Goal: Task Accomplishment & Management: Use online tool/utility

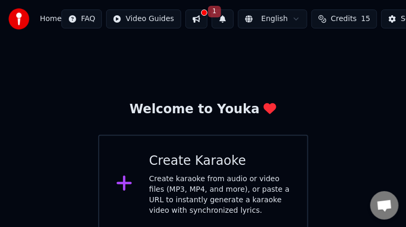
click at [122, 184] on icon at bounding box center [124, 183] width 15 height 15
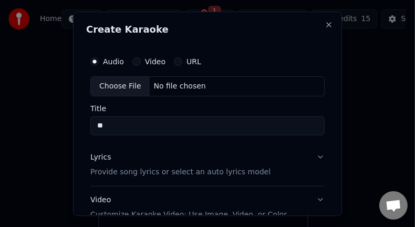
type input "**"
click at [204, 172] on p "Provide song lyrics or select an auto lyrics model" at bounding box center [180, 172] width 180 height 11
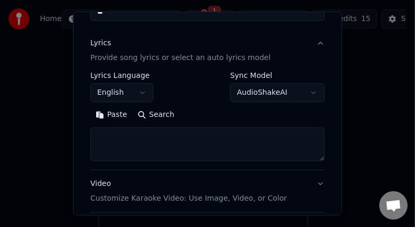
scroll to position [115, 0]
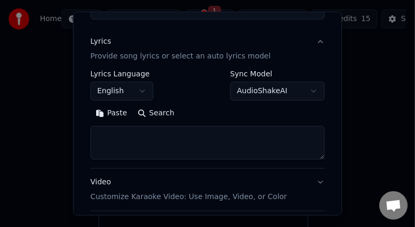
click at [142, 91] on button "English" at bounding box center [121, 91] width 63 height 19
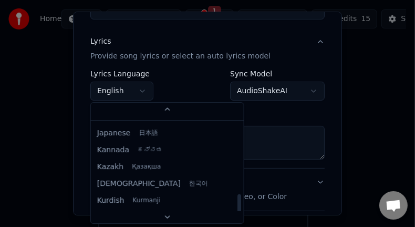
scroll to position [451, 0]
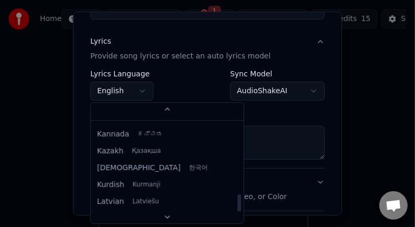
drag, startPoint x: 207, startPoint y: 134, endPoint x: 207, endPoint y: 205, distance: 71.0
click at [238, 205] on div at bounding box center [240, 206] width 4 height 24
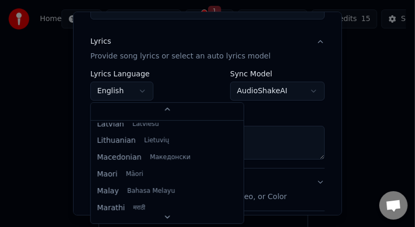
scroll to position [567, 0]
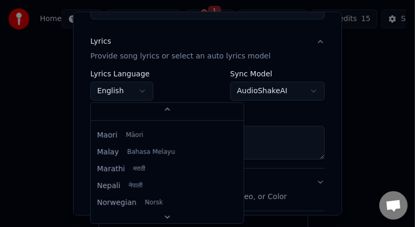
drag, startPoint x: 207, startPoint y: 199, endPoint x: 211, endPoint y: 217, distance: 18.4
click at [238, 217] on div at bounding box center [240, 223] width 4 height 24
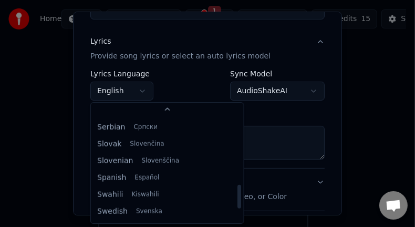
scroll to position [807, 0]
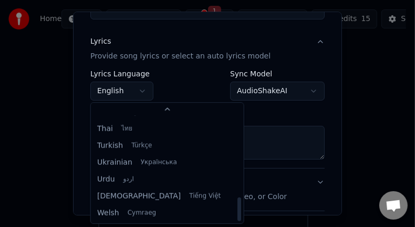
drag, startPoint x: 208, startPoint y: 162, endPoint x: 208, endPoint y: 208, distance: 45.2
click at [238, 208] on div at bounding box center [240, 209] width 4 height 24
select select "**"
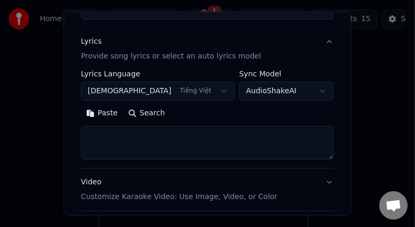
click at [174, 141] on textarea at bounding box center [207, 143] width 253 height 34
paste textarea "**********"
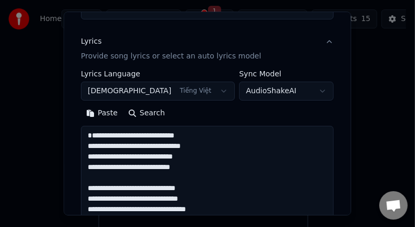
scroll to position [233, 0]
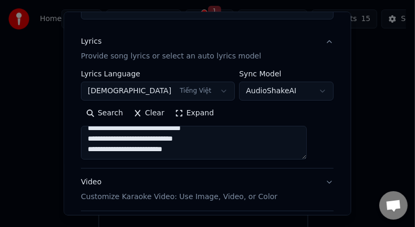
type textarea "**********"
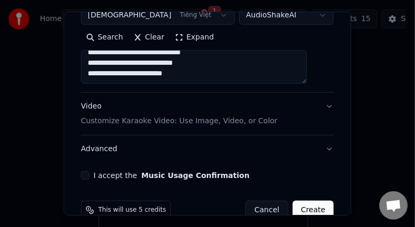
scroll to position [211, 0]
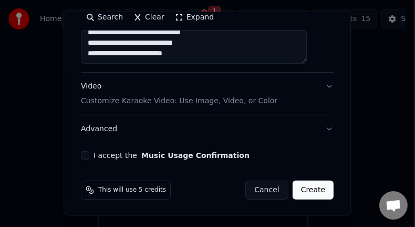
click at [180, 101] on p "Customize Karaoke Video: Use Image, Video, or Color" at bounding box center [179, 101] width 197 height 11
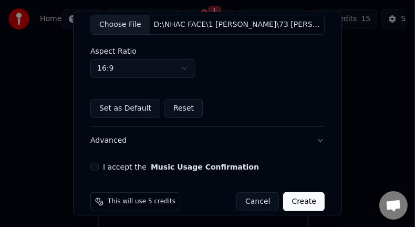
scroll to position [245, 0]
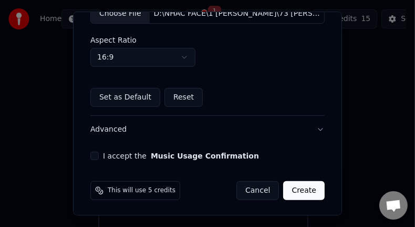
click at [94, 156] on button "I accept the Music Usage Confirmation" at bounding box center [94, 155] width 8 height 8
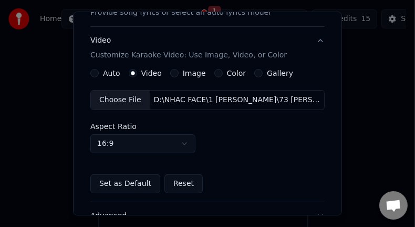
scroll to position [158, 0]
click at [122, 100] on div "Choose File" at bounding box center [120, 100] width 59 height 19
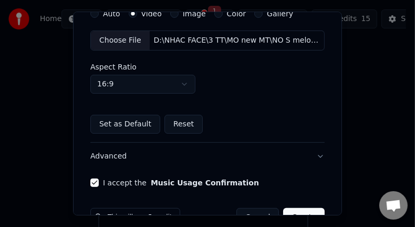
scroll to position [245, 0]
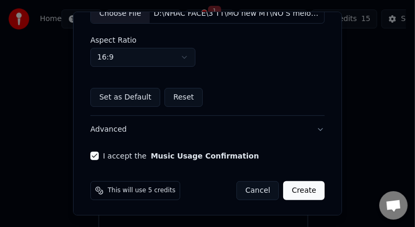
click at [294, 188] on button "Create" at bounding box center [304, 190] width 42 height 19
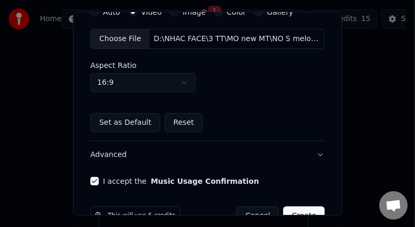
scroll to position [260, 0]
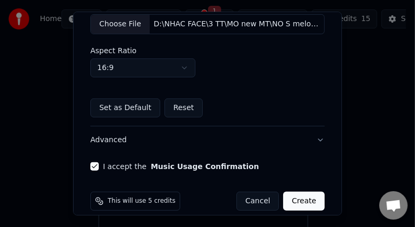
click at [295, 191] on button "Create" at bounding box center [304, 200] width 42 height 19
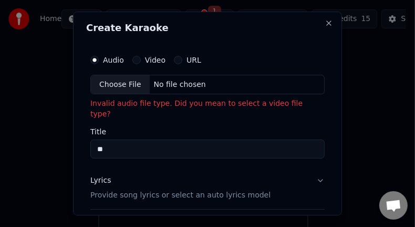
scroll to position [0, 0]
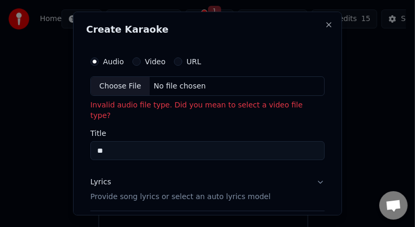
click at [125, 88] on div "Choose File" at bounding box center [120, 86] width 59 height 19
type input "**********"
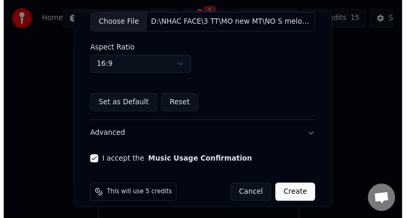
scroll to position [245, 0]
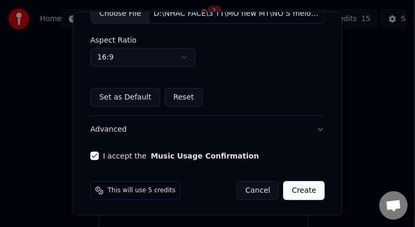
click at [290, 188] on button "Create" at bounding box center [304, 190] width 42 height 19
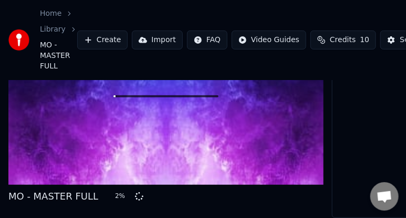
scroll to position [80, 0]
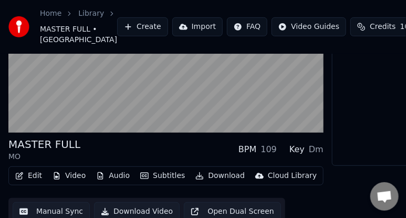
scroll to position [131, 0]
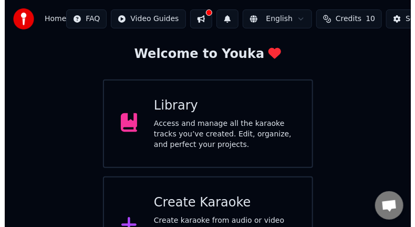
scroll to position [103, 0]
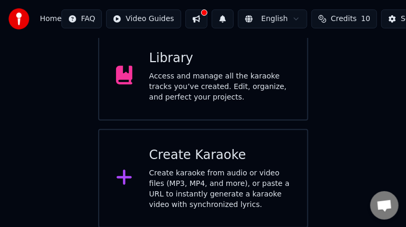
click at [123, 178] on icon at bounding box center [124, 177] width 15 height 15
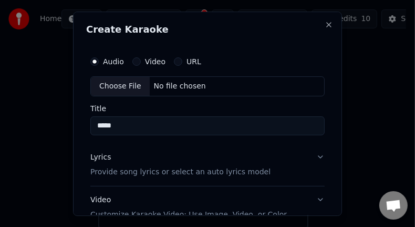
click at [129, 86] on div "Choose File" at bounding box center [120, 86] width 59 height 19
type input "**********"
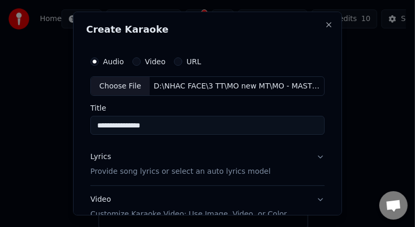
click at [206, 172] on p "Provide song lyrics or select an auto lyrics model" at bounding box center [180, 172] width 180 height 11
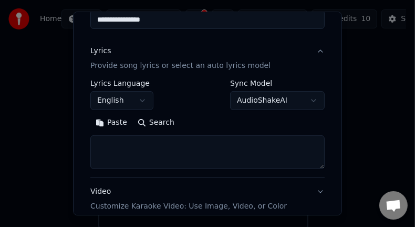
scroll to position [109, 0]
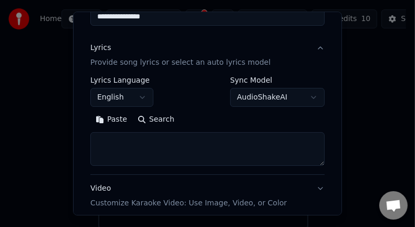
click at [141, 97] on body "**********" at bounding box center [203, 62] width 406 height 330
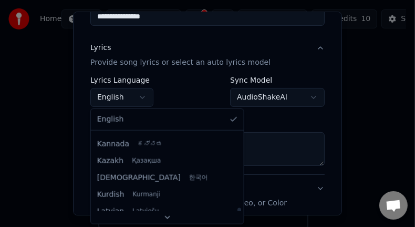
scroll to position [480, 0]
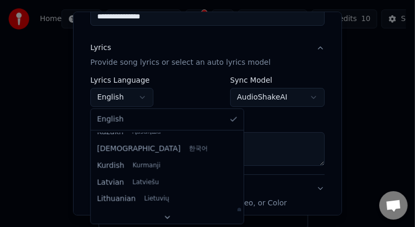
drag, startPoint x: 208, startPoint y: 142, endPoint x: 210, endPoint y: 217, distance: 75.2
click at [238, 217] on div at bounding box center [240, 219] width 4 height 24
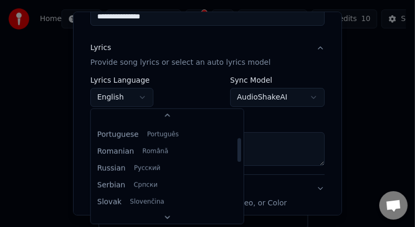
scroll to position [807, 0]
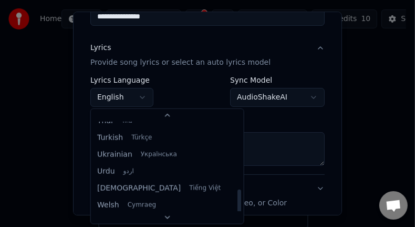
drag, startPoint x: 207, startPoint y: 146, endPoint x: 207, endPoint y: 209, distance: 63.1
click at [238, 209] on div at bounding box center [240, 201] width 4 height 24
select select "**"
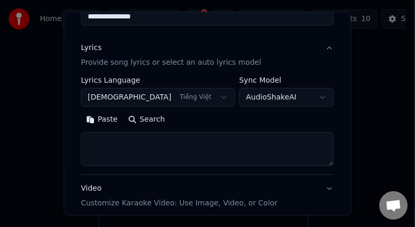
click at [140, 145] on textarea at bounding box center [207, 149] width 253 height 34
paste textarea "**********"
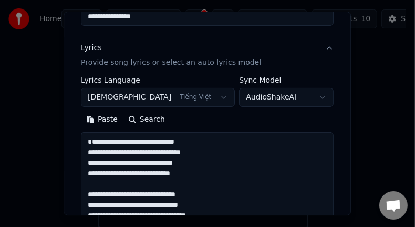
scroll to position [233, 0]
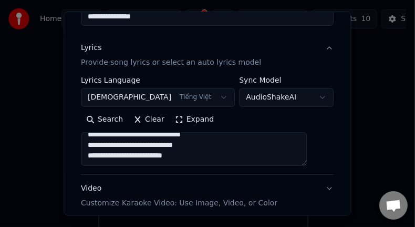
type textarea "**********"
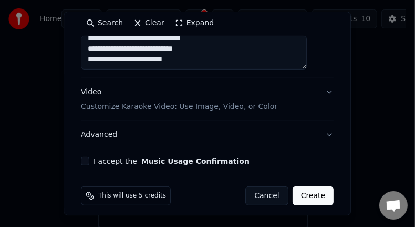
scroll to position [211, 0]
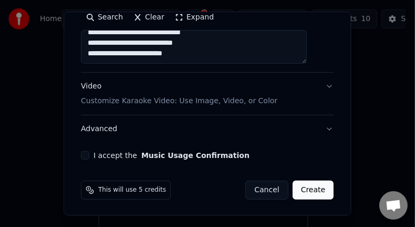
click at [168, 101] on p "Customize Karaoke Video: Use Image, Video, or Color" at bounding box center [179, 101] width 197 height 11
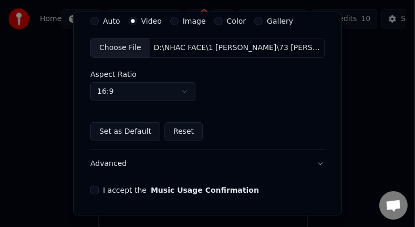
click at [120, 49] on div "Choose File" at bounding box center [120, 47] width 59 height 19
click at [177, 131] on button "Reset" at bounding box center [184, 131] width 38 height 19
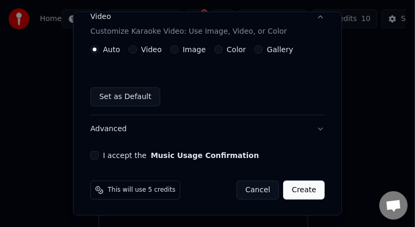
click at [97, 154] on button "I accept the Music Usage Confirmation" at bounding box center [94, 155] width 8 height 8
click at [120, 98] on button "Set as Default" at bounding box center [125, 96] width 70 height 19
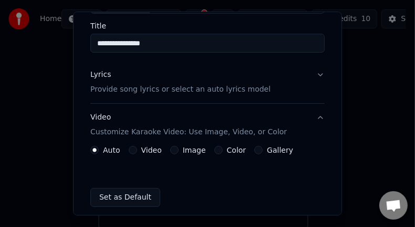
scroll to position [84, 0]
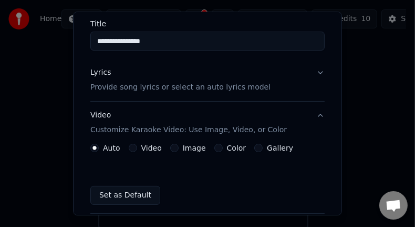
click at [209, 88] on p "Provide song lyrics or select an auto lyrics model" at bounding box center [180, 88] width 180 height 11
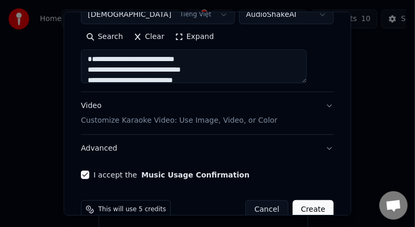
scroll to position [211, 0]
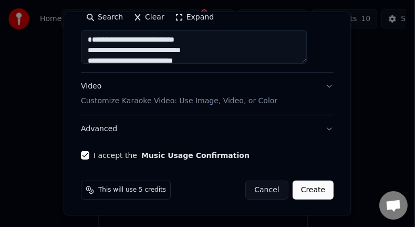
click at [219, 100] on p "Customize Karaoke Video: Use Image, Video, or Color" at bounding box center [179, 101] width 197 height 11
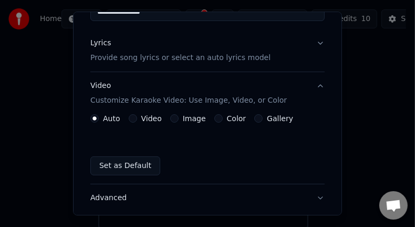
scroll to position [110, 0]
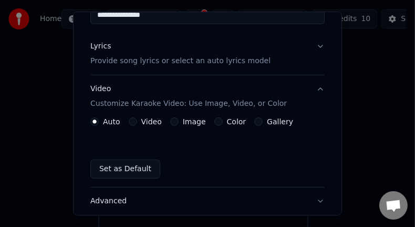
click at [153, 121] on label "Video" at bounding box center [151, 121] width 21 height 7
click at [137, 121] on button "Video" at bounding box center [133, 121] width 8 height 8
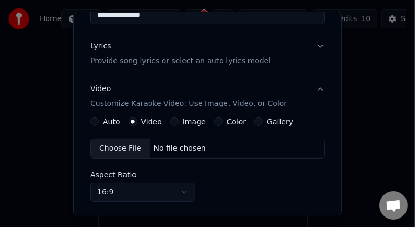
click at [124, 149] on div "Choose File" at bounding box center [120, 148] width 59 height 19
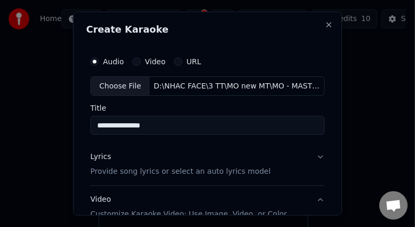
scroll to position [245, 0]
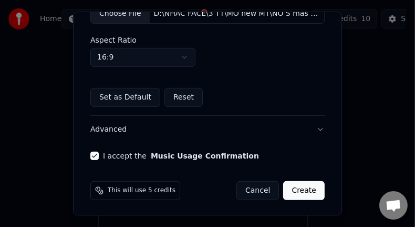
click at [299, 190] on button "Create" at bounding box center [304, 190] width 42 height 19
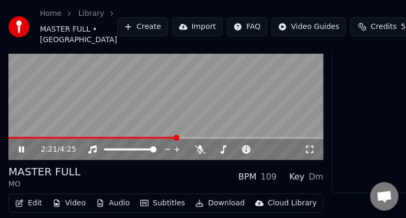
scroll to position [131, 0]
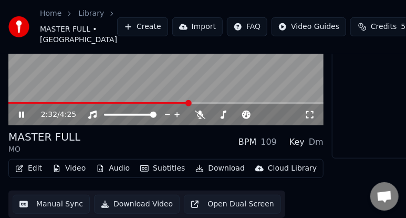
click at [49, 15] on link "Home" at bounding box center [51, 13] width 22 height 11
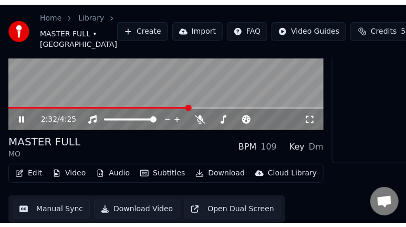
scroll to position [103, 0]
